Goal: Check status: Check status

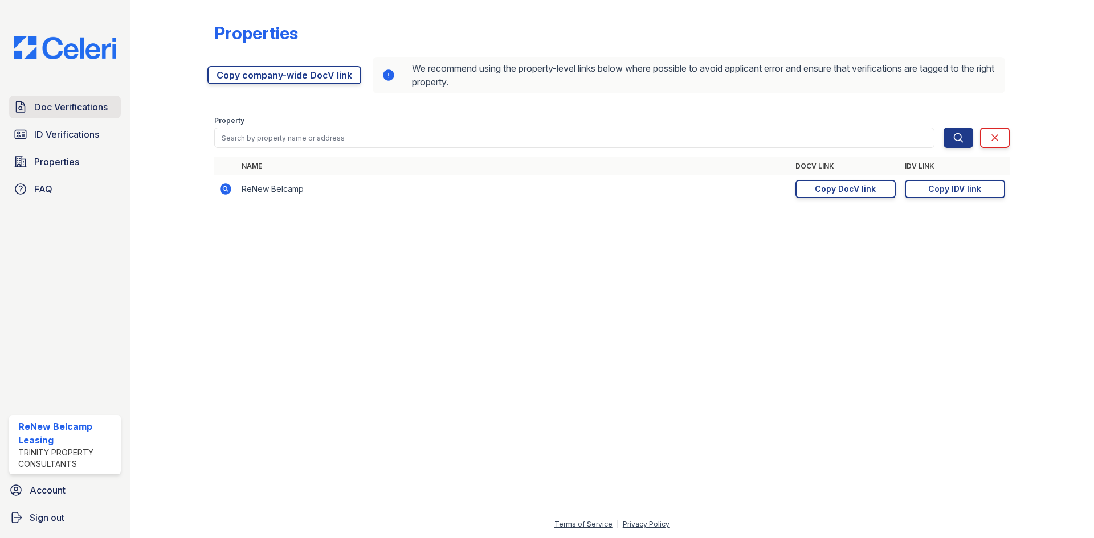
click at [75, 105] on span "Doc Verifications" at bounding box center [70, 107] width 73 height 14
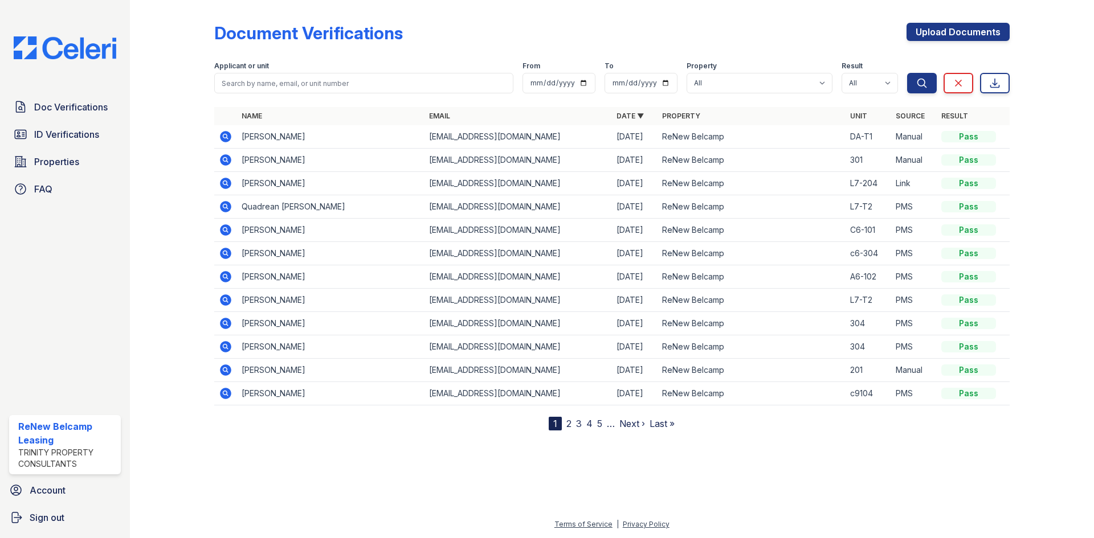
click at [226, 207] on icon at bounding box center [224, 205] width 3 height 3
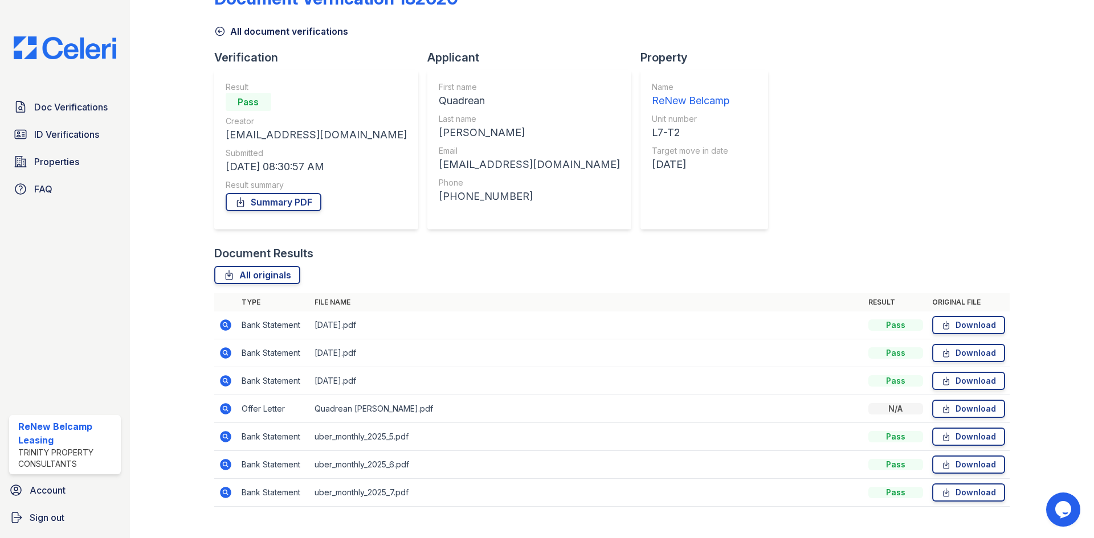
scroll to position [54, 0]
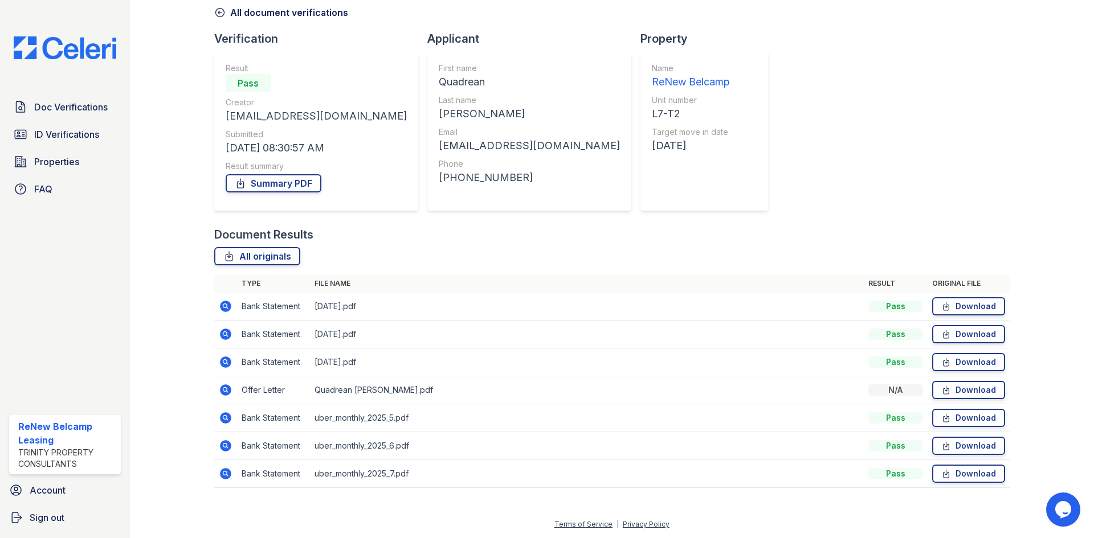
click at [226, 394] on icon at bounding box center [225, 389] width 11 height 11
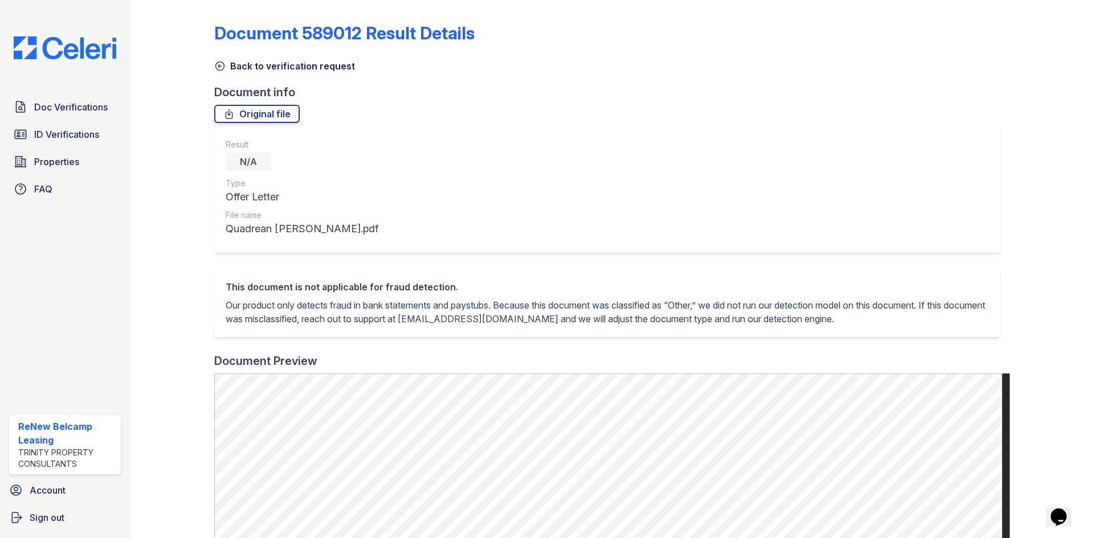
click at [222, 63] on icon at bounding box center [219, 66] width 9 height 9
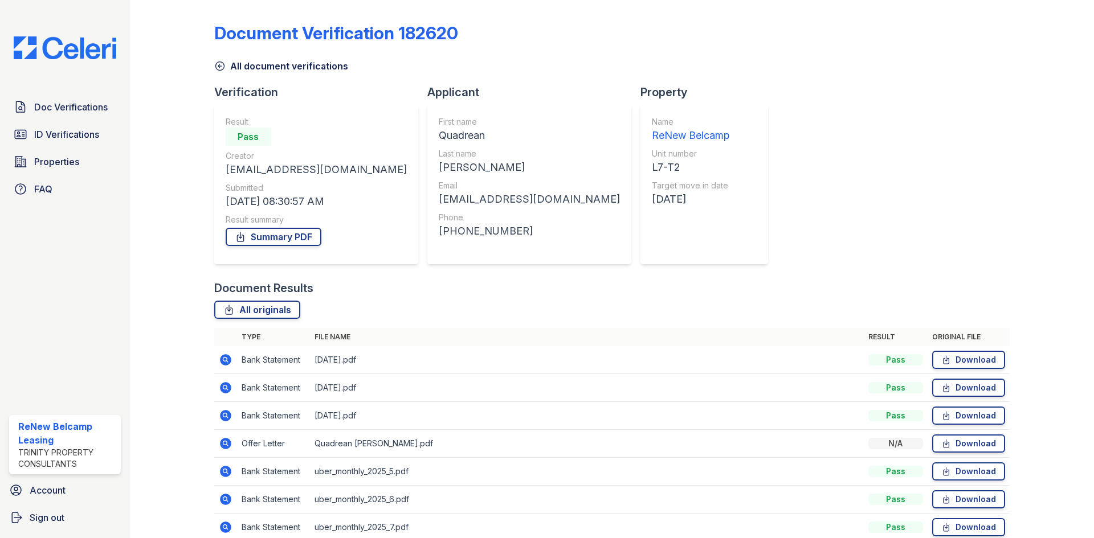
scroll to position [54, 0]
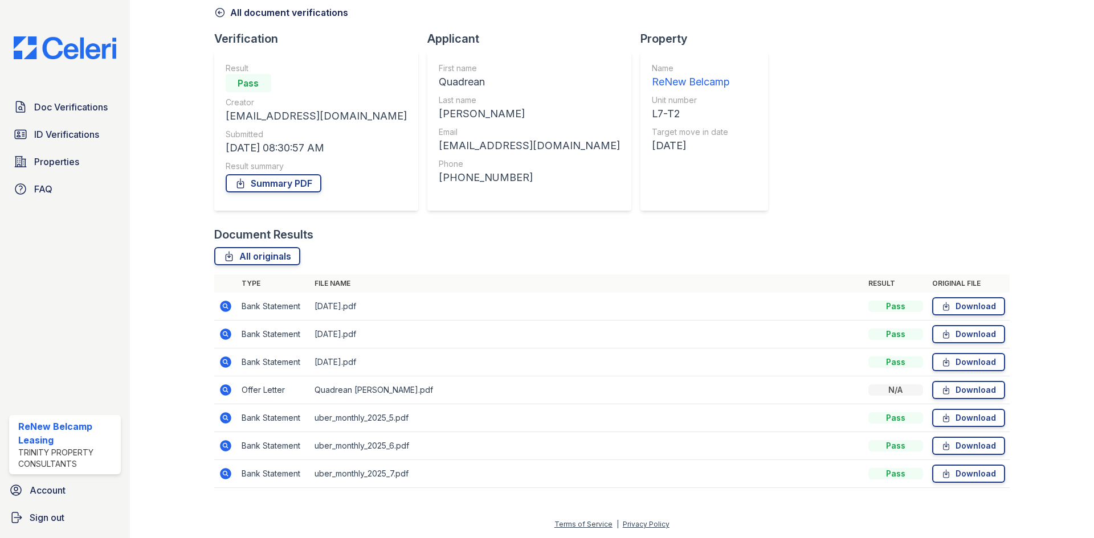
click at [224, 306] on icon at bounding box center [224, 305] width 3 height 3
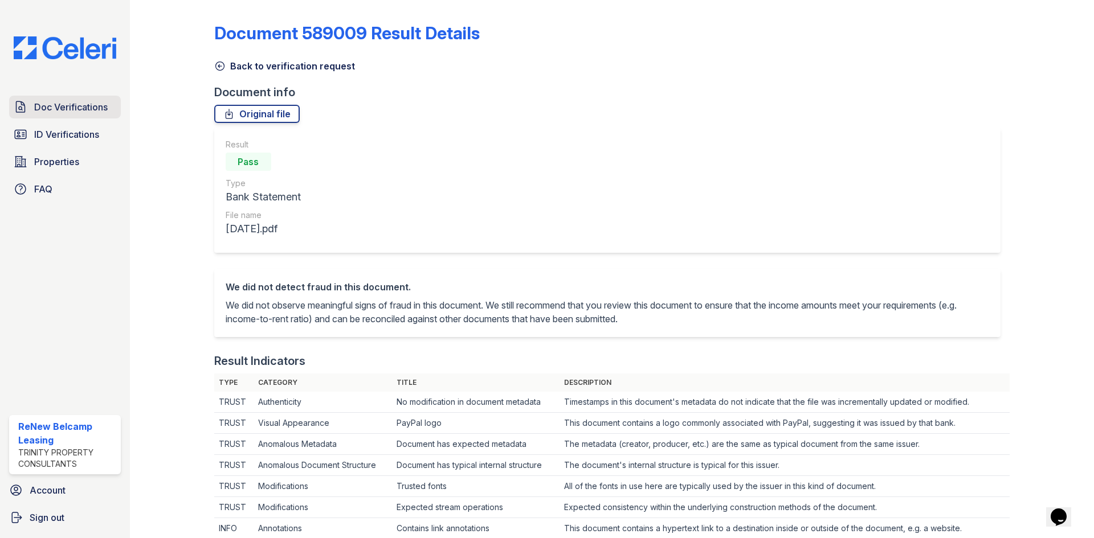
click at [87, 109] on span "Doc Verifications" at bounding box center [70, 107] width 73 height 14
